Goal: Transaction & Acquisition: Purchase product/service

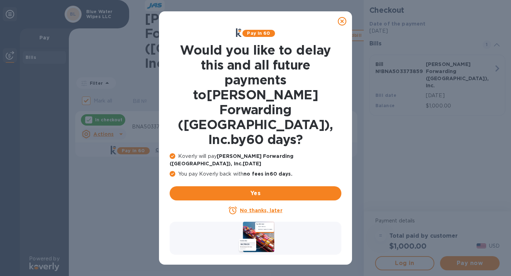
click at [342, 18] on icon at bounding box center [342, 21] width 9 height 9
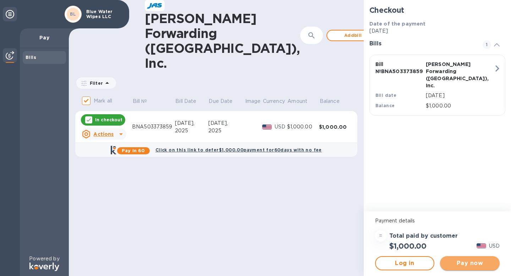
click at [476, 263] on span "Pay now" at bounding box center [470, 263] width 48 height 9
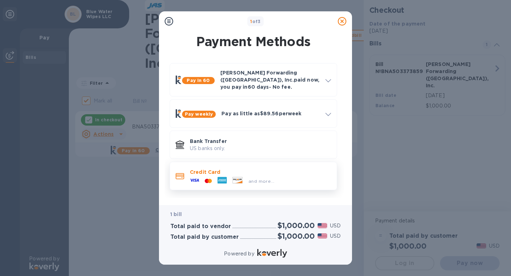
click at [253, 178] on span "and more..." at bounding box center [261, 180] width 26 height 5
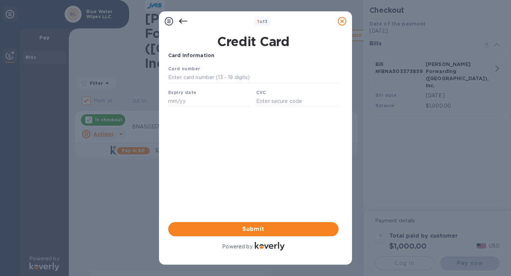
click at [223, 84] on div "Card number" at bounding box center [253, 74] width 176 height 24
click at [220, 80] on input "text" at bounding box center [253, 77] width 170 height 11
type input "[CREDIT_CARD_NUMBER]"
type input "02/29"
type input "058"
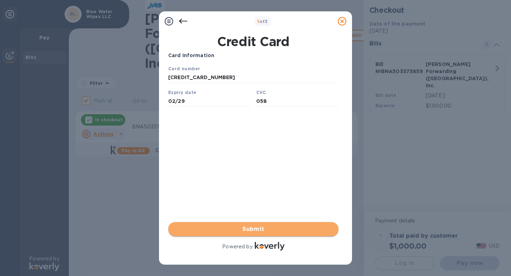
click at [266, 225] on span "Submit" at bounding box center [253, 229] width 159 height 9
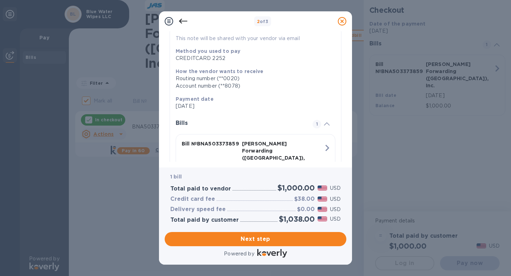
scroll to position [118, 0]
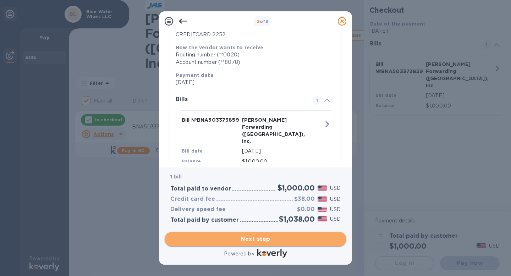
click at [264, 238] on span "Next step" at bounding box center [255, 239] width 170 height 9
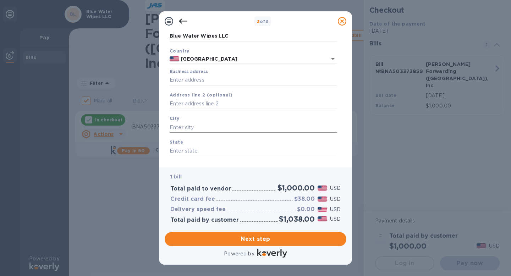
scroll to position [0, 0]
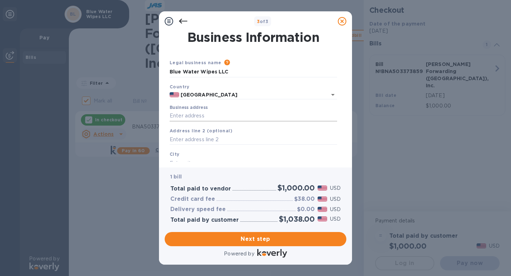
click at [222, 114] on input "Business address" at bounding box center [253, 116] width 167 height 11
type input "[STREET_ADDRESS]"
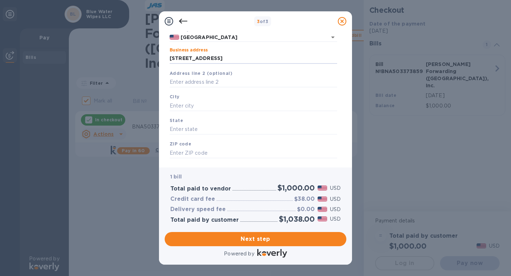
scroll to position [62, 0]
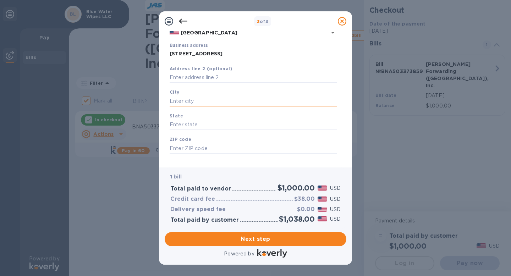
click at [205, 98] on input "text" at bounding box center [253, 101] width 167 height 11
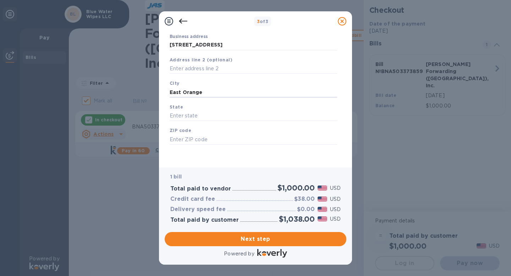
type input "East Orange"
click at [200, 107] on div "State" at bounding box center [253, 112] width 173 height 24
click at [200, 116] on input "text" at bounding box center [253, 116] width 167 height 11
type input "NJ"
type input "07017"
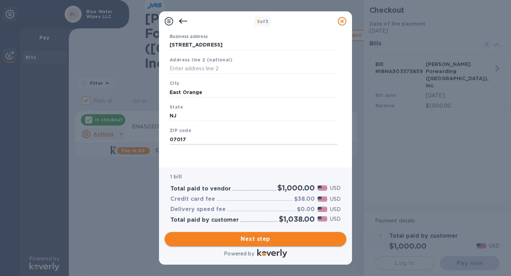
click at [237, 242] on span "Next step" at bounding box center [255, 239] width 170 height 9
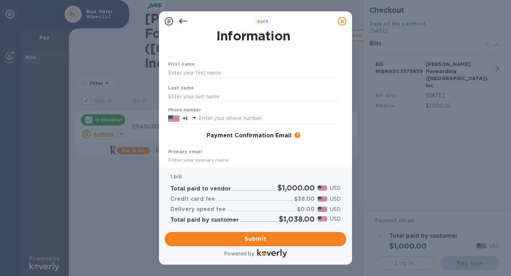
scroll to position [0, 0]
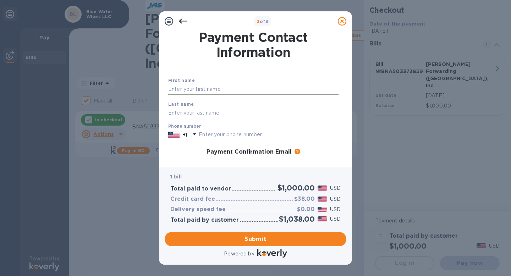
click at [220, 89] on input "text" at bounding box center [253, 89] width 170 height 11
type input "FATMA"
type input "OZBAY"
click at [229, 139] on input "text" at bounding box center [269, 135] width 140 height 11
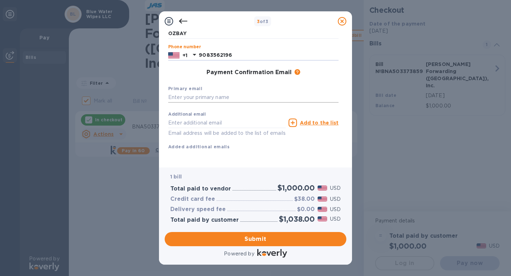
type input "9083562196"
click at [200, 92] on input "text" at bounding box center [253, 97] width 170 height 11
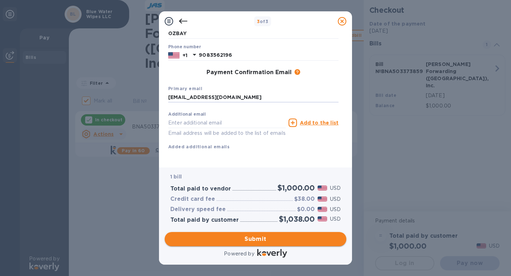
type input "[EMAIL_ADDRESS][DOMAIN_NAME]"
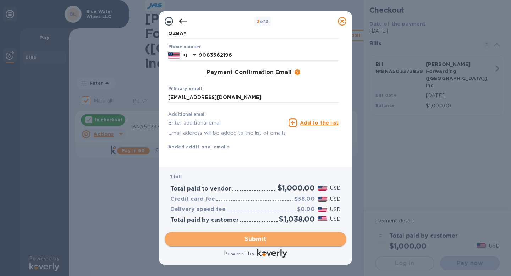
click at [255, 238] on span "Submit" at bounding box center [255, 239] width 170 height 9
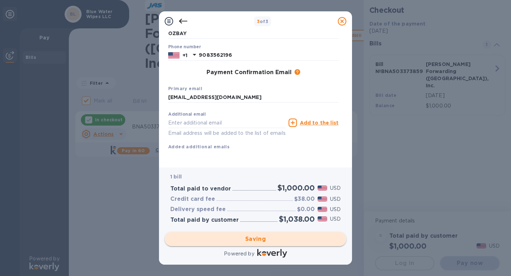
checkbox input "false"
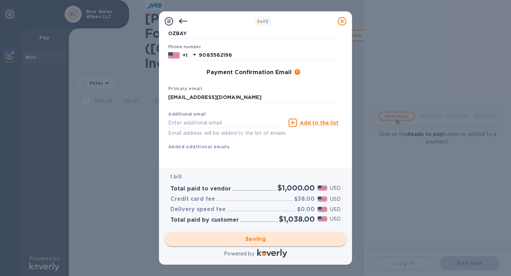
scroll to position [0, 0]
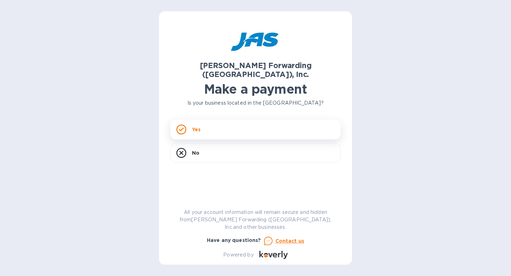
click at [244, 122] on div "Yes" at bounding box center [255, 130] width 170 height 20
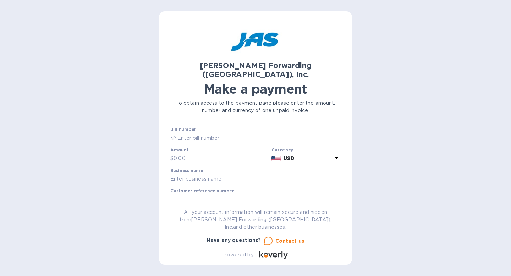
click at [220, 133] on input "text" at bounding box center [258, 138] width 165 height 11
type input "BNA503373859"
click at [222, 153] on input "text" at bounding box center [220, 158] width 95 height 11
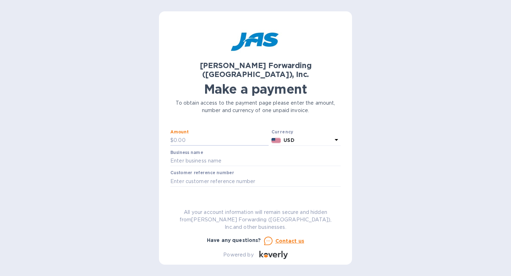
scroll to position [20, 0]
click at [220, 154] on input "text" at bounding box center [255, 159] width 170 height 11
type input "Blue Water Wipes LLC"
click at [223, 174] on input "text" at bounding box center [255, 179] width 170 height 11
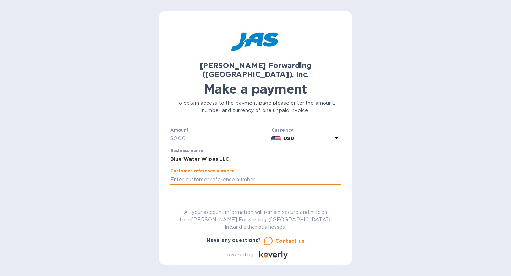
type input "BLUWATMLR"
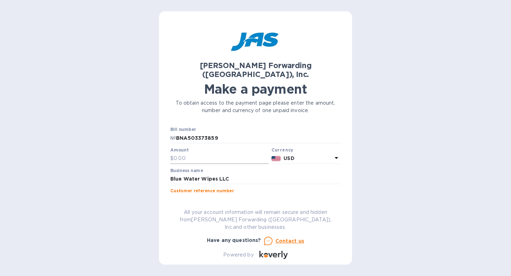
click at [207, 153] on input "text" at bounding box center [220, 158] width 95 height 11
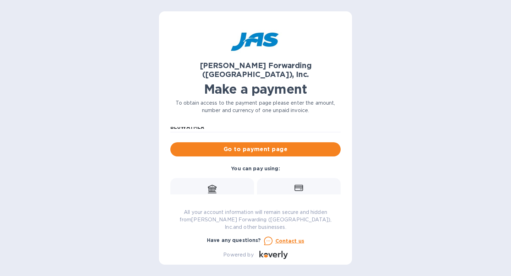
scroll to position [60, 0]
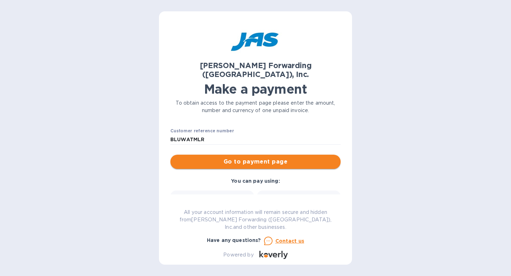
type input "800.33"
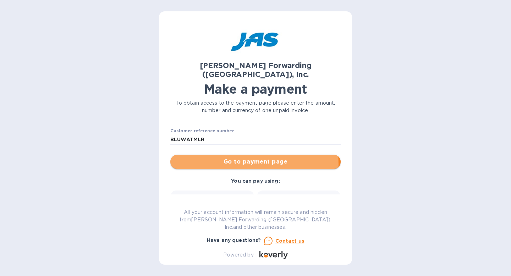
click at [235, 158] on span "Go to payment page" at bounding box center [255, 162] width 159 height 9
